Goal: Task Accomplishment & Management: Manage account settings

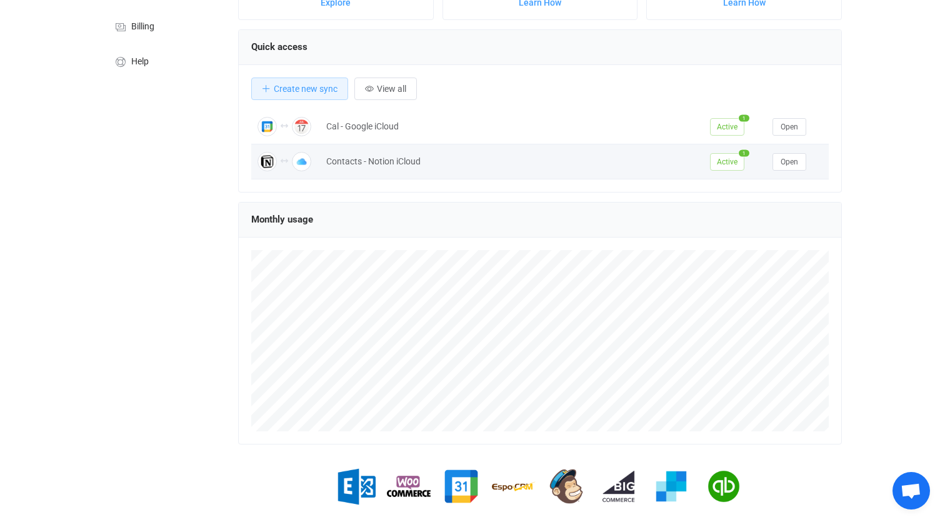
scroll to position [143, 0]
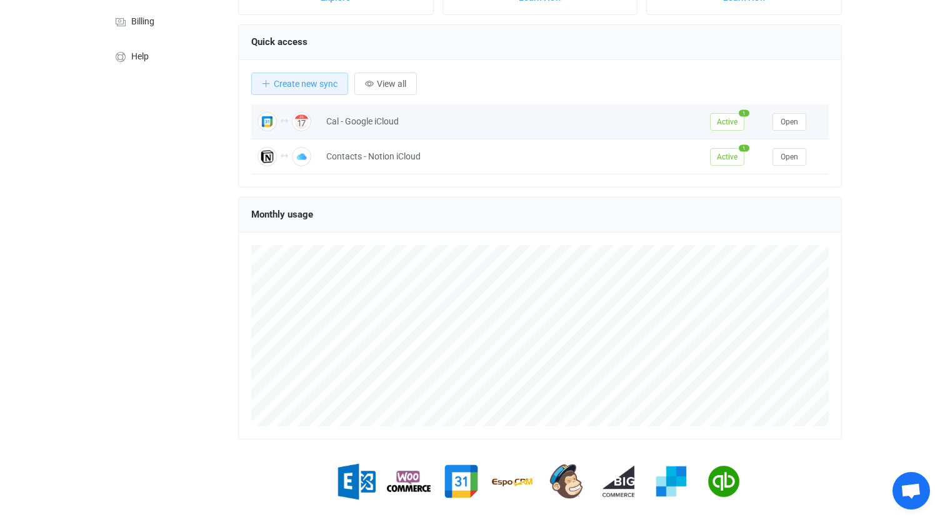
click at [414, 121] on div "Cal - Google iCloud" at bounding box center [512, 121] width 384 height 14
click at [797, 117] on span "Open" at bounding box center [789, 121] width 17 height 9
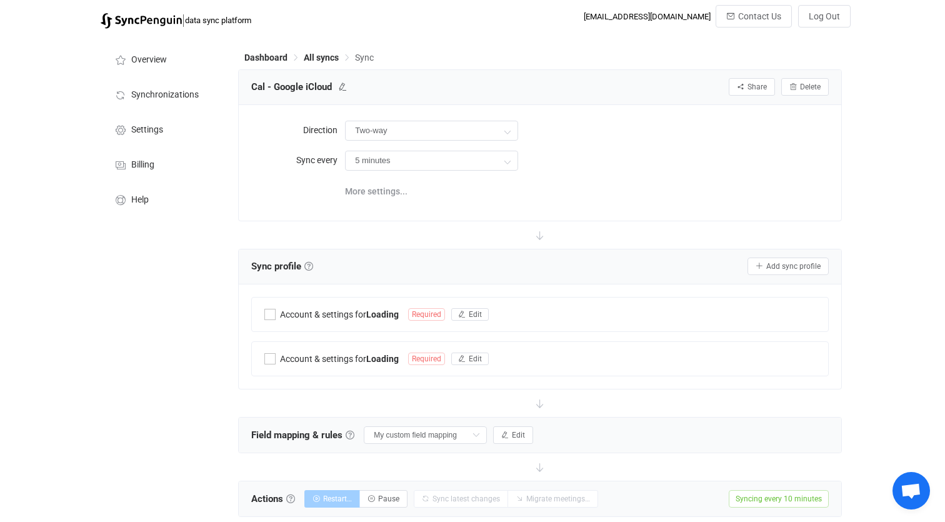
type input "10 minutes"
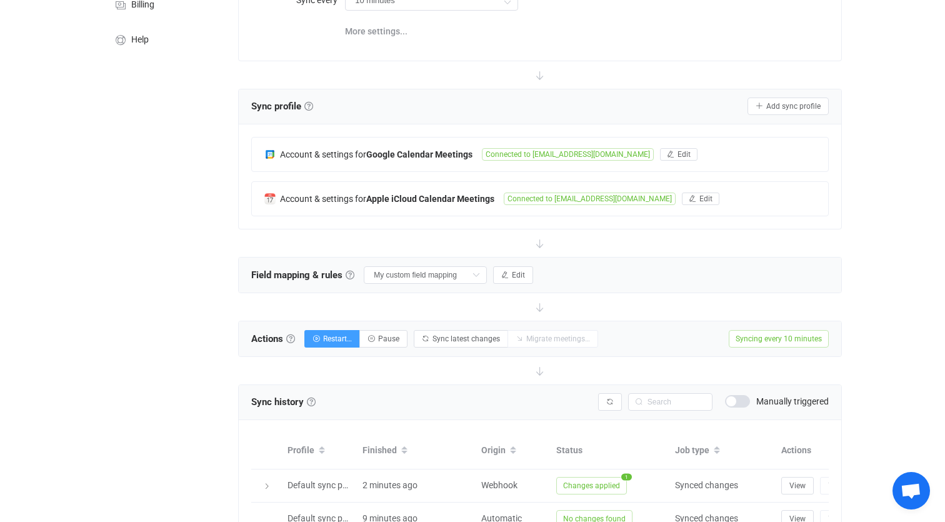
scroll to position [159, 0]
click at [525, 277] on span "Edit" at bounding box center [518, 276] width 13 height 9
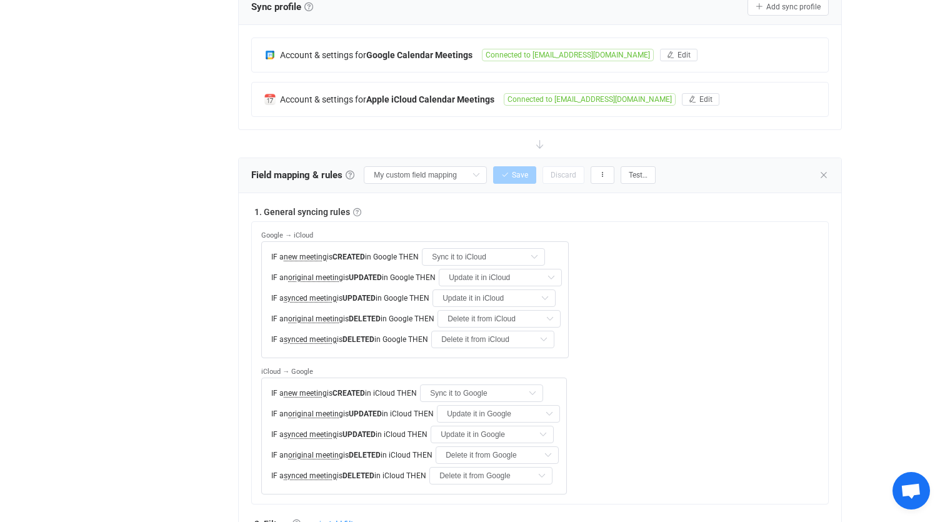
scroll to position [257, 0]
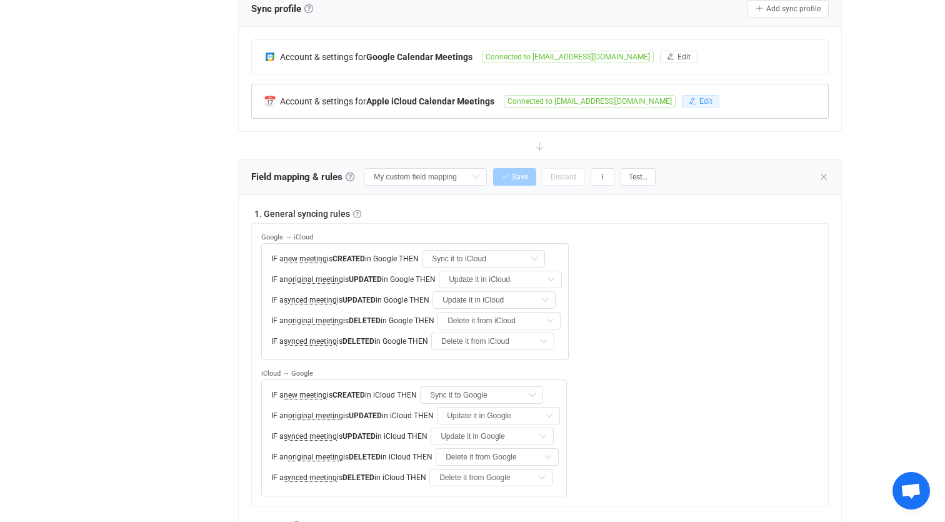
click at [682, 96] on button "Edit" at bounding box center [700, 101] width 37 height 12
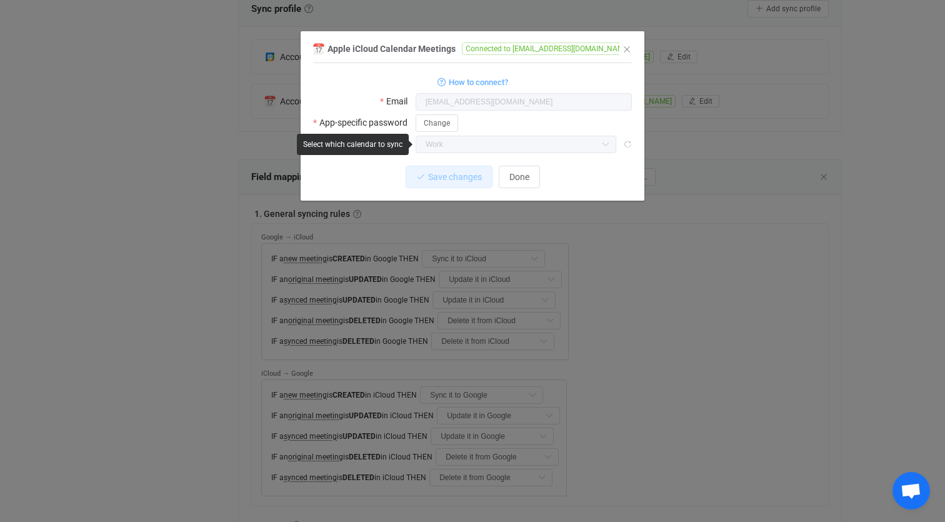
click at [609, 145] on icon "dialog" at bounding box center [605, 144] width 16 height 17
click at [522, 179] on span "Done" at bounding box center [519, 177] width 20 height 10
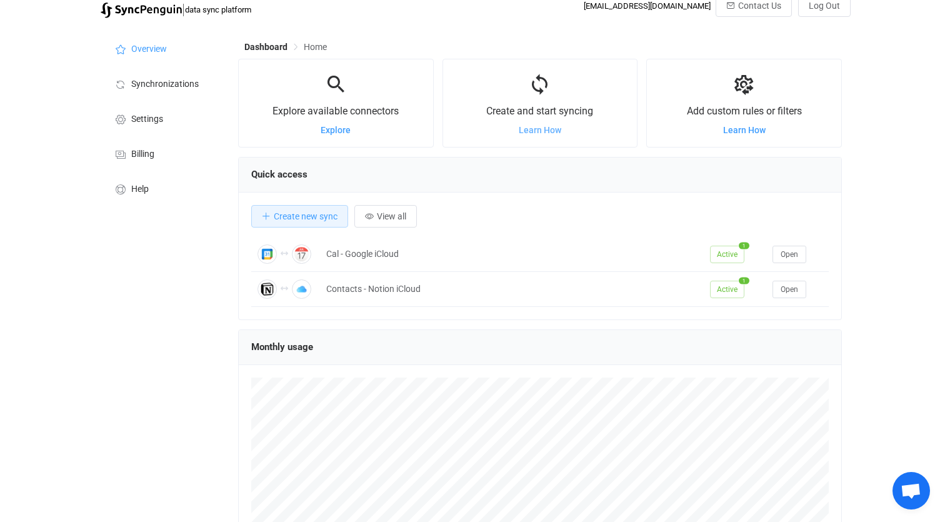
scroll to position [24, 0]
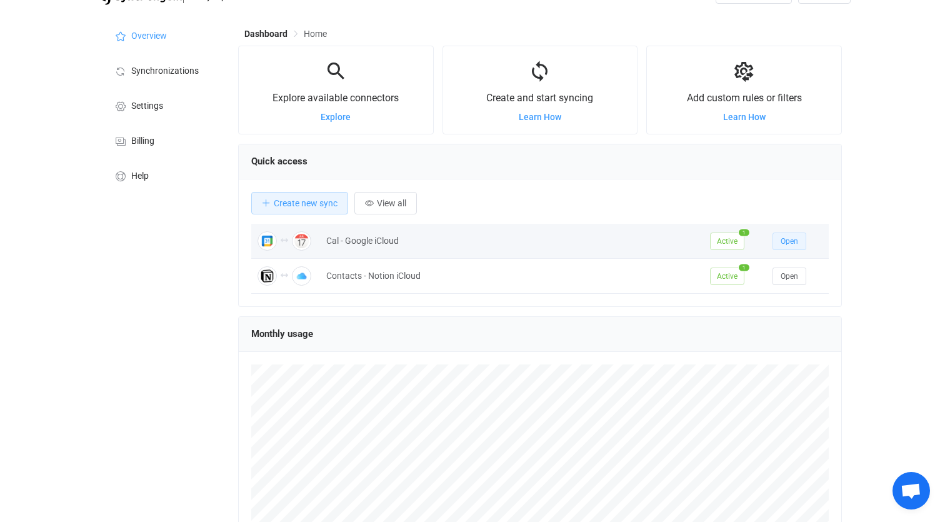
click at [784, 239] on span "Open" at bounding box center [789, 241] width 17 height 9
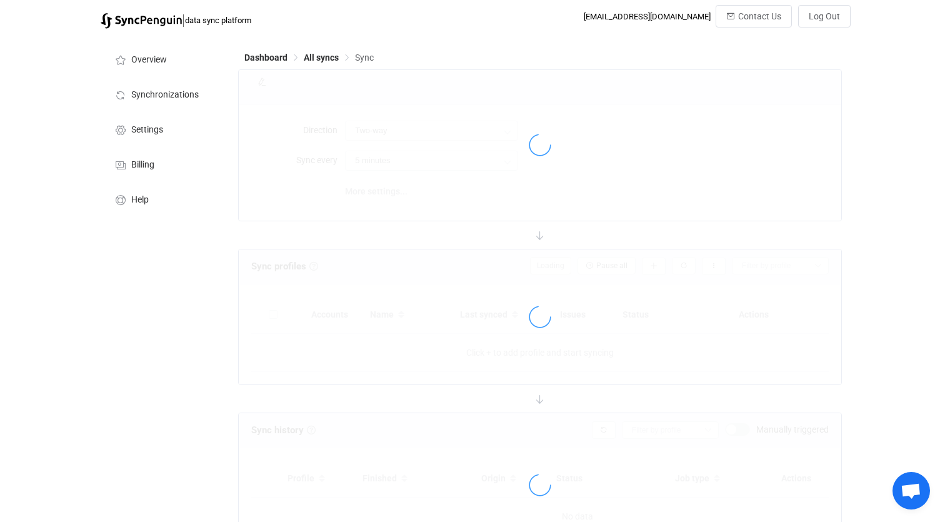
type input "10 minutes"
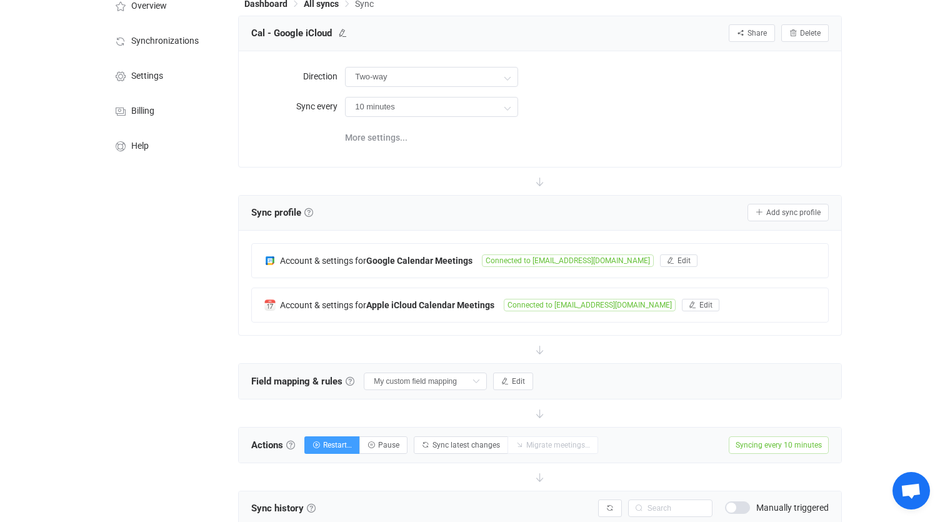
scroll to position [55, 0]
click at [699, 302] on span "Edit" at bounding box center [705, 303] width 13 height 9
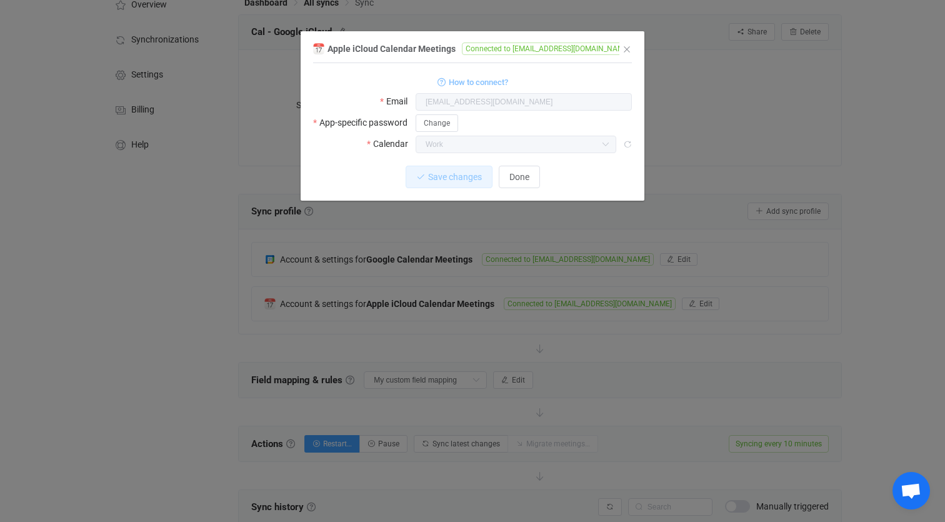
click at [494, 78] on span "How to connect?" at bounding box center [478, 82] width 59 height 14
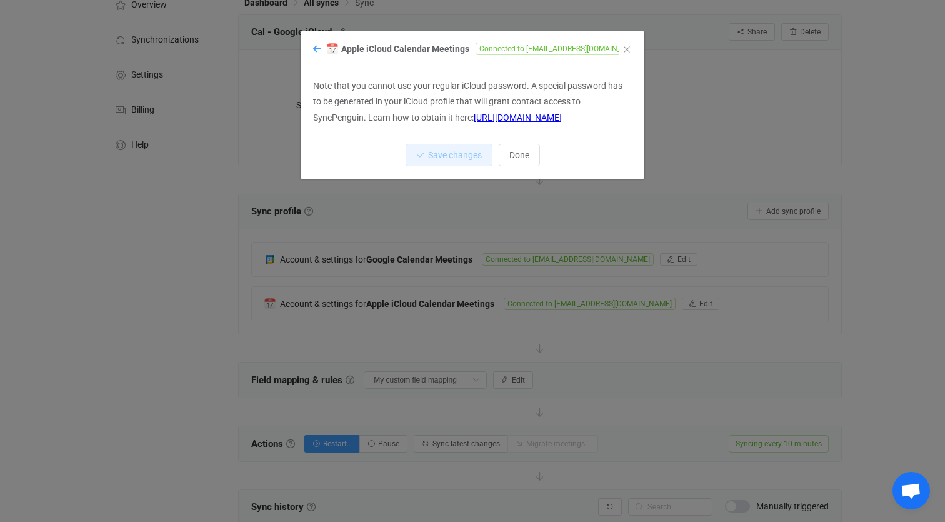
click at [317, 46] on icon "dialog" at bounding box center [316, 48] width 7 height 9
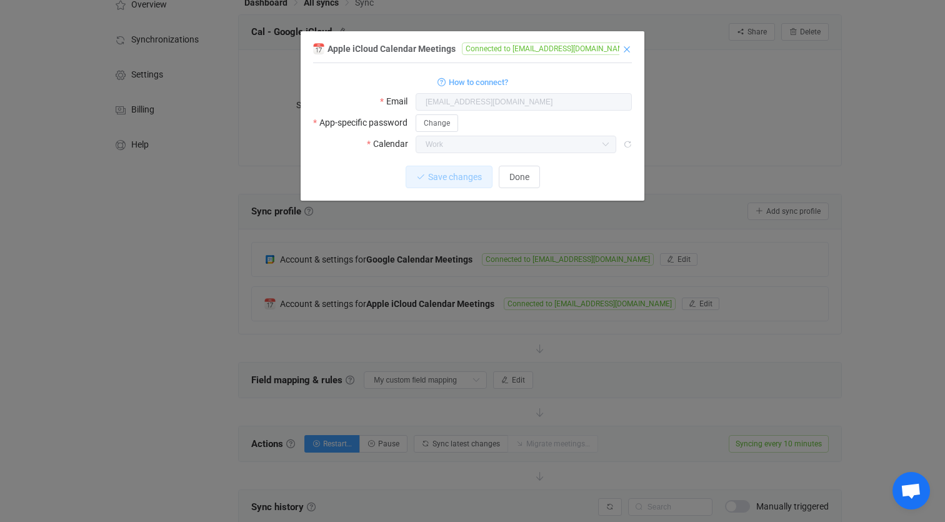
click at [626, 49] on icon "Close" at bounding box center [627, 49] width 10 height 10
